Goal: Task Accomplishment & Management: Complete application form

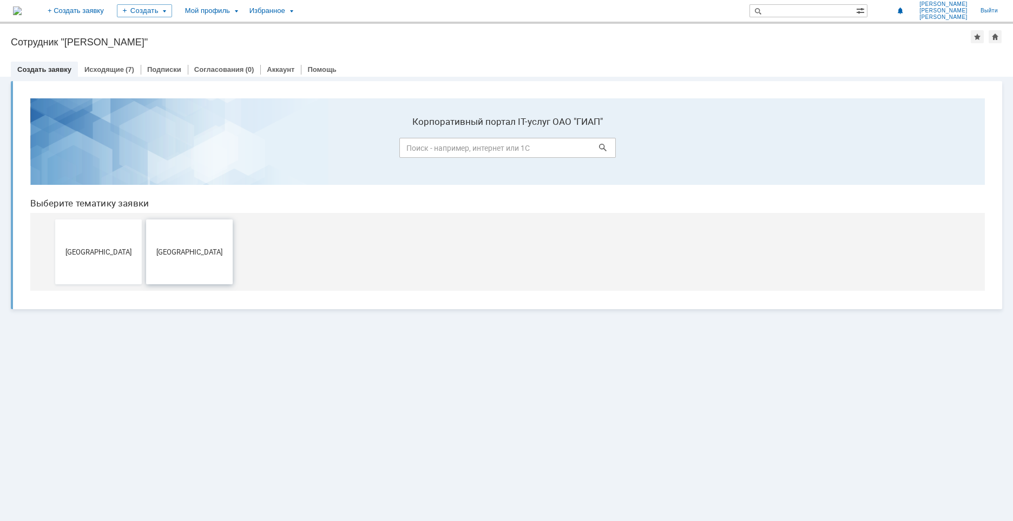
drag, startPoint x: 179, startPoint y: 262, endPoint x: 203, endPoint y: 352, distance: 93.0
click at [179, 262] on button "[GEOGRAPHIC_DATA]" at bounding box center [189, 252] width 87 height 65
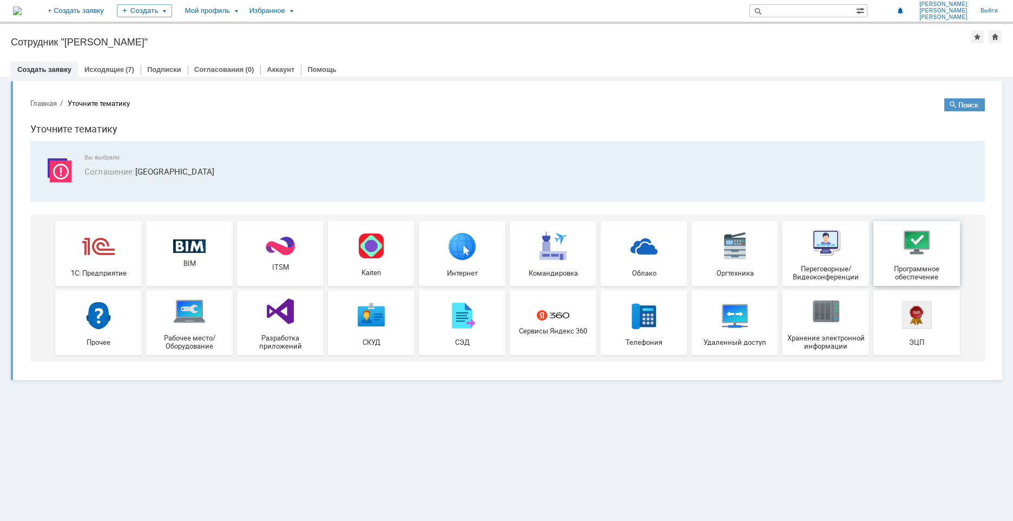
click at [900, 247] on div "Программное обеспечение" at bounding box center [916, 253] width 80 height 55
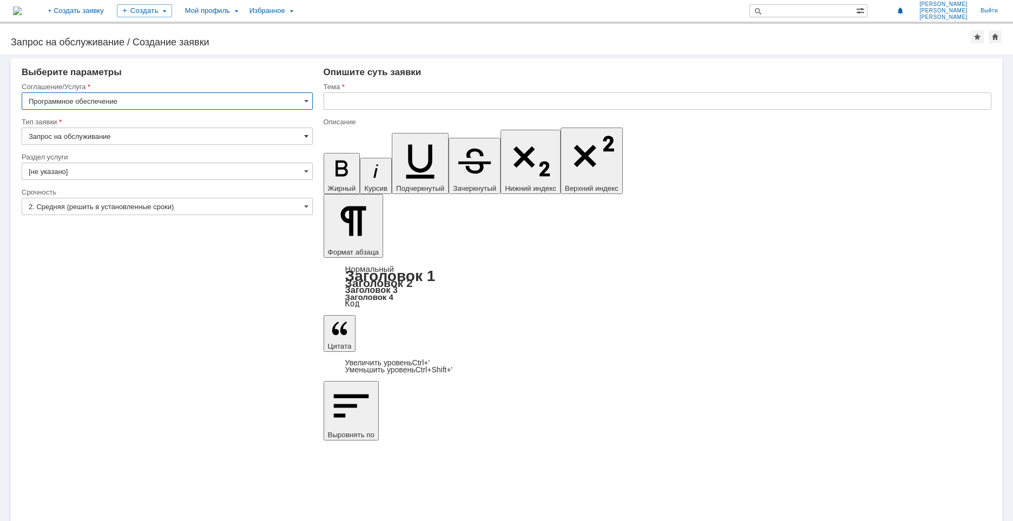
click at [304, 133] on span at bounding box center [306, 136] width 4 height 9
click at [80, 171] on span "Запрос на обслуживание" at bounding box center [167, 174] width 277 height 9
type input "Запрос на обслуживание"
click at [108, 170] on input "[не указано]" at bounding box center [167, 171] width 291 height 17
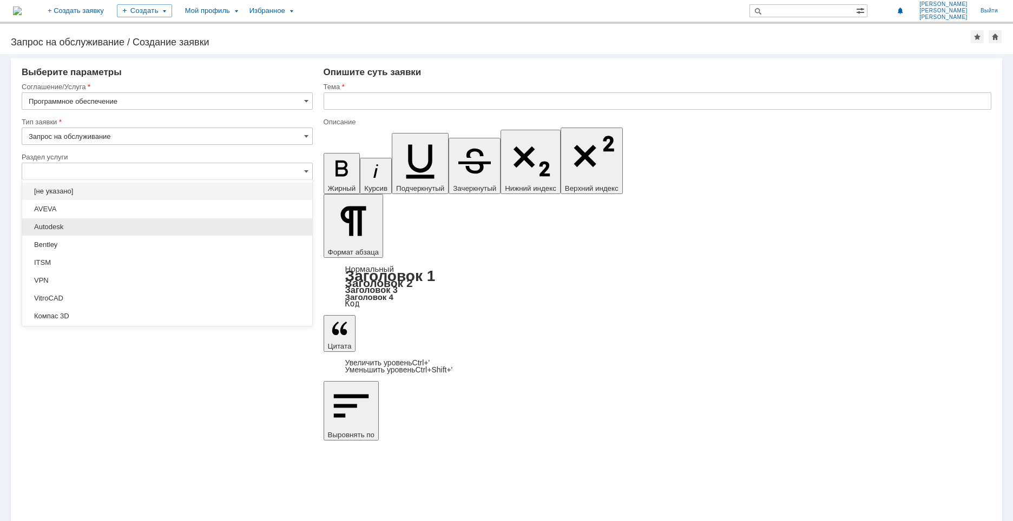
drag, startPoint x: 76, startPoint y: 228, endPoint x: 82, endPoint y: 243, distance: 16.8
click at [76, 228] on span "Autodesk" at bounding box center [167, 227] width 277 height 9
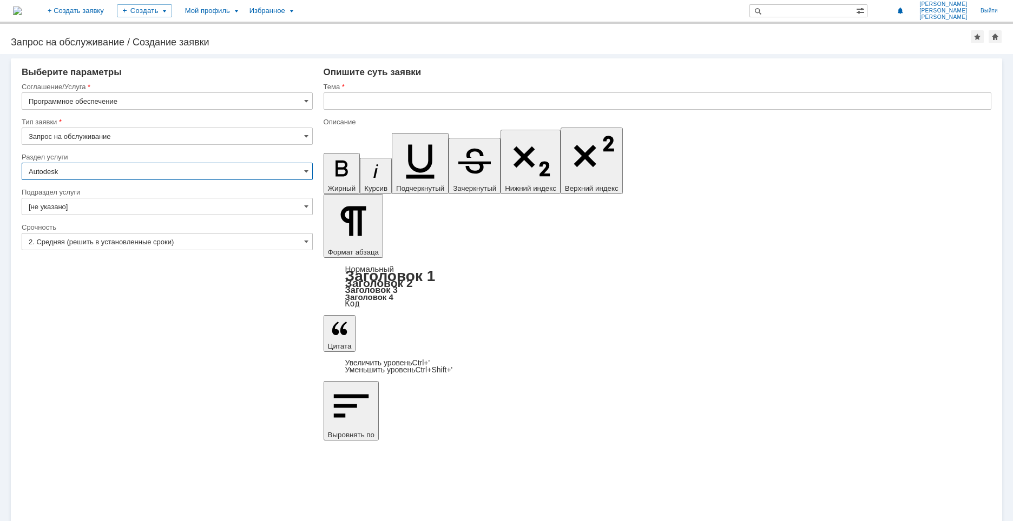
type input "Autodesk"
click at [72, 209] on input "[не указано]" at bounding box center [167, 206] width 291 height 17
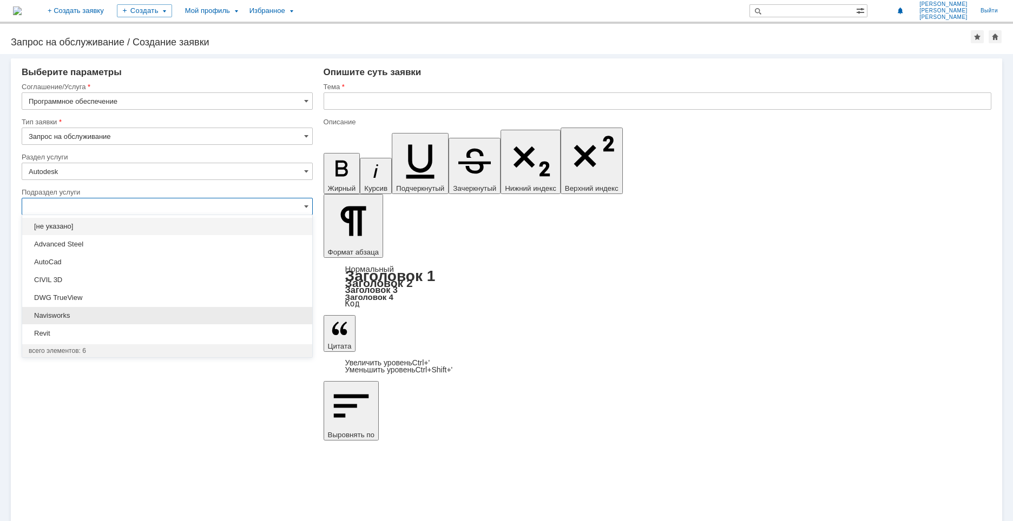
click at [84, 320] on span "Navisworks" at bounding box center [167, 316] width 277 height 9
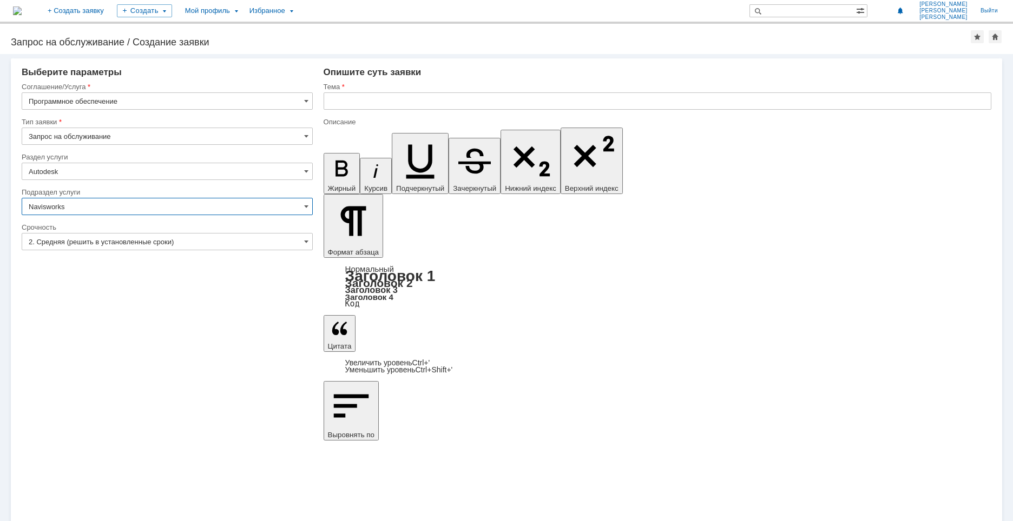
type input "Navisworks"
click at [66, 250] on input "2. Средняя (решить в установленные сроки)" at bounding box center [167, 241] width 291 height 17
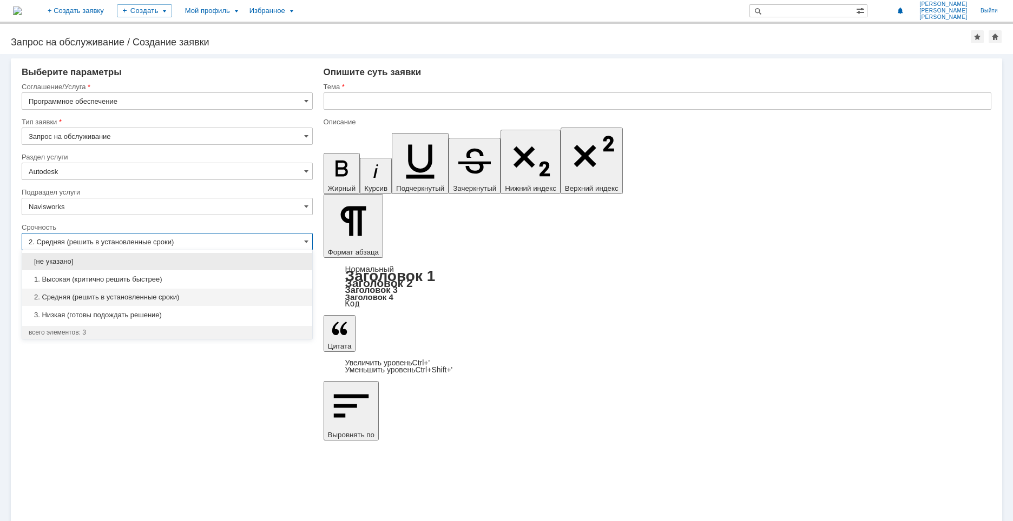
click at [95, 389] on div "Внимание! Выберите параметры Соглашение/Услуга Программное обеспечение Тип заяв…" at bounding box center [506, 287] width 1013 height 467
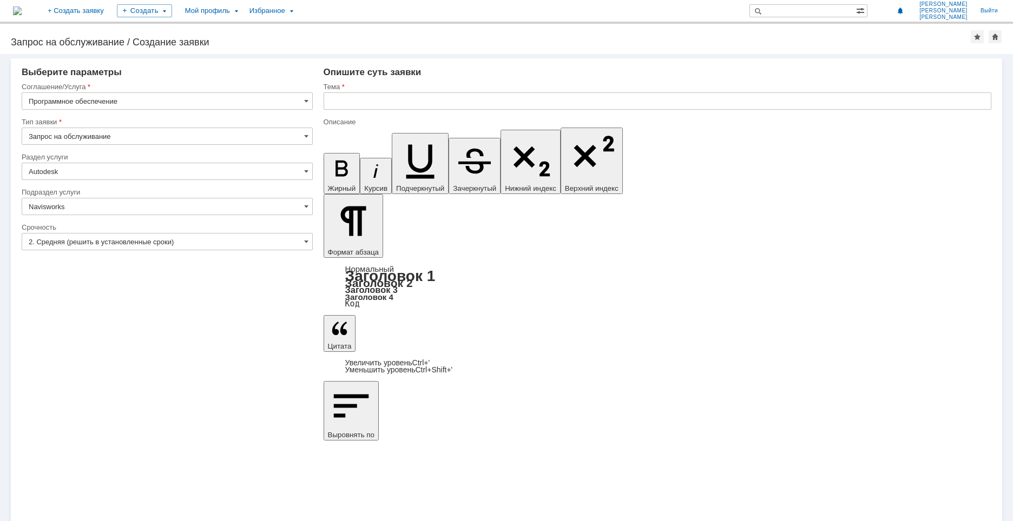
type input "2. Средняя (решить в установленные сроки)"
click at [371, 100] on input "text" at bounding box center [656, 100] width 667 height 17
type input "NavisWorks"
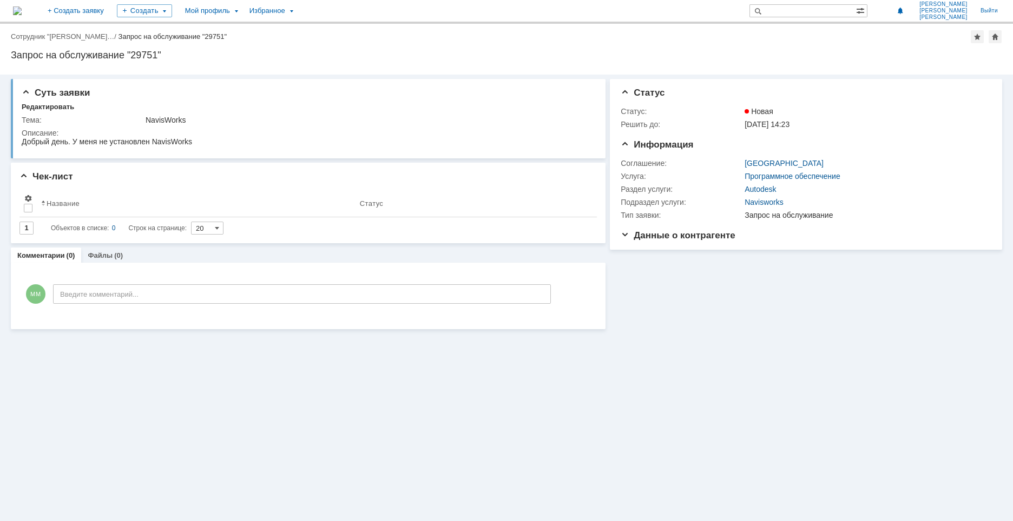
click at [146, 461] on div "Суть заявки Редактировать Тема: NavisWorks Описание: Чек-лист Результаты поиска…" at bounding box center [506, 298] width 1013 height 447
